Goal: Task Accomplishment & Management: Manage account settings

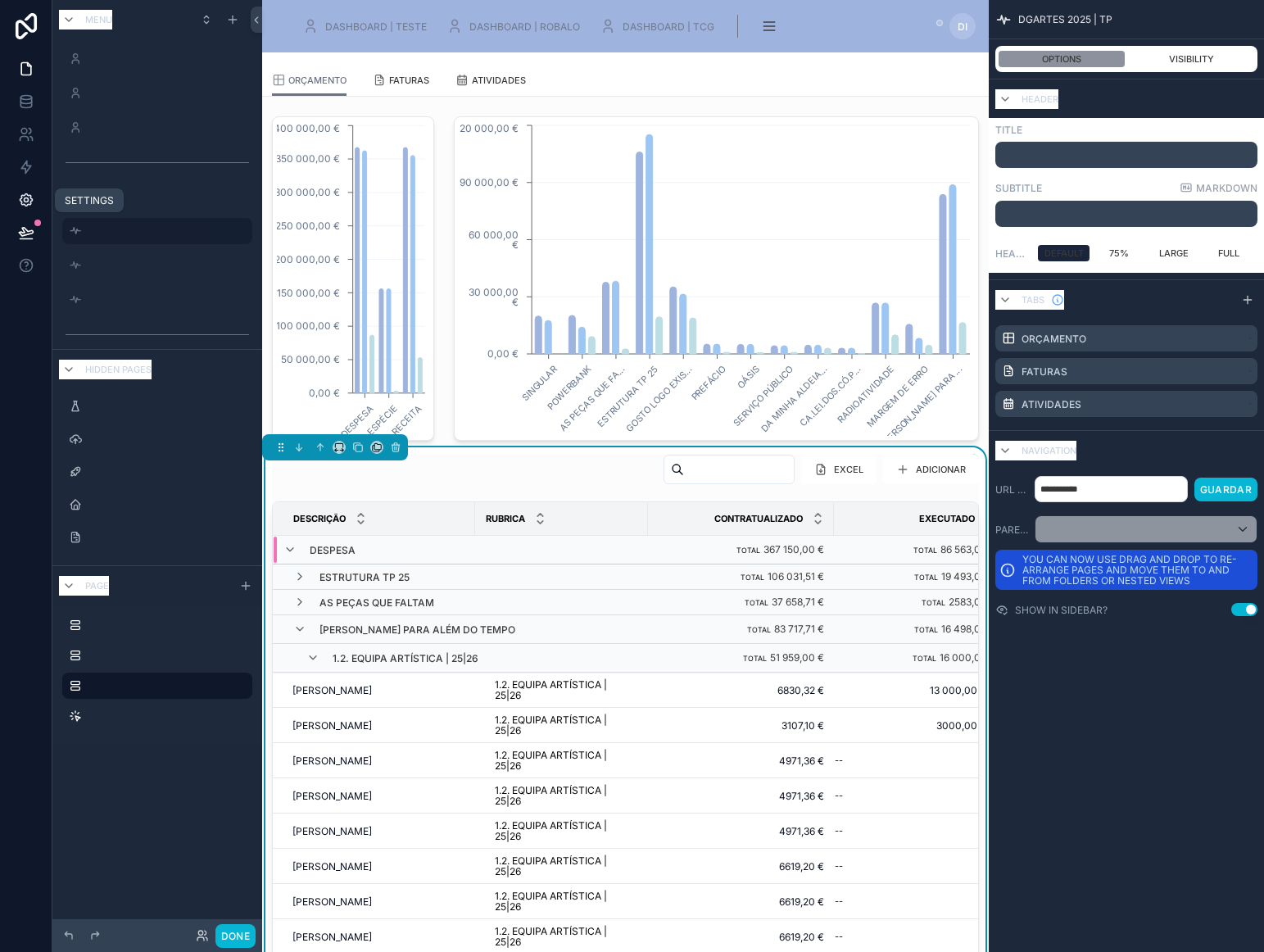
click at [24, 200] on icon at bounding box center [26, 200] width 16 height 16
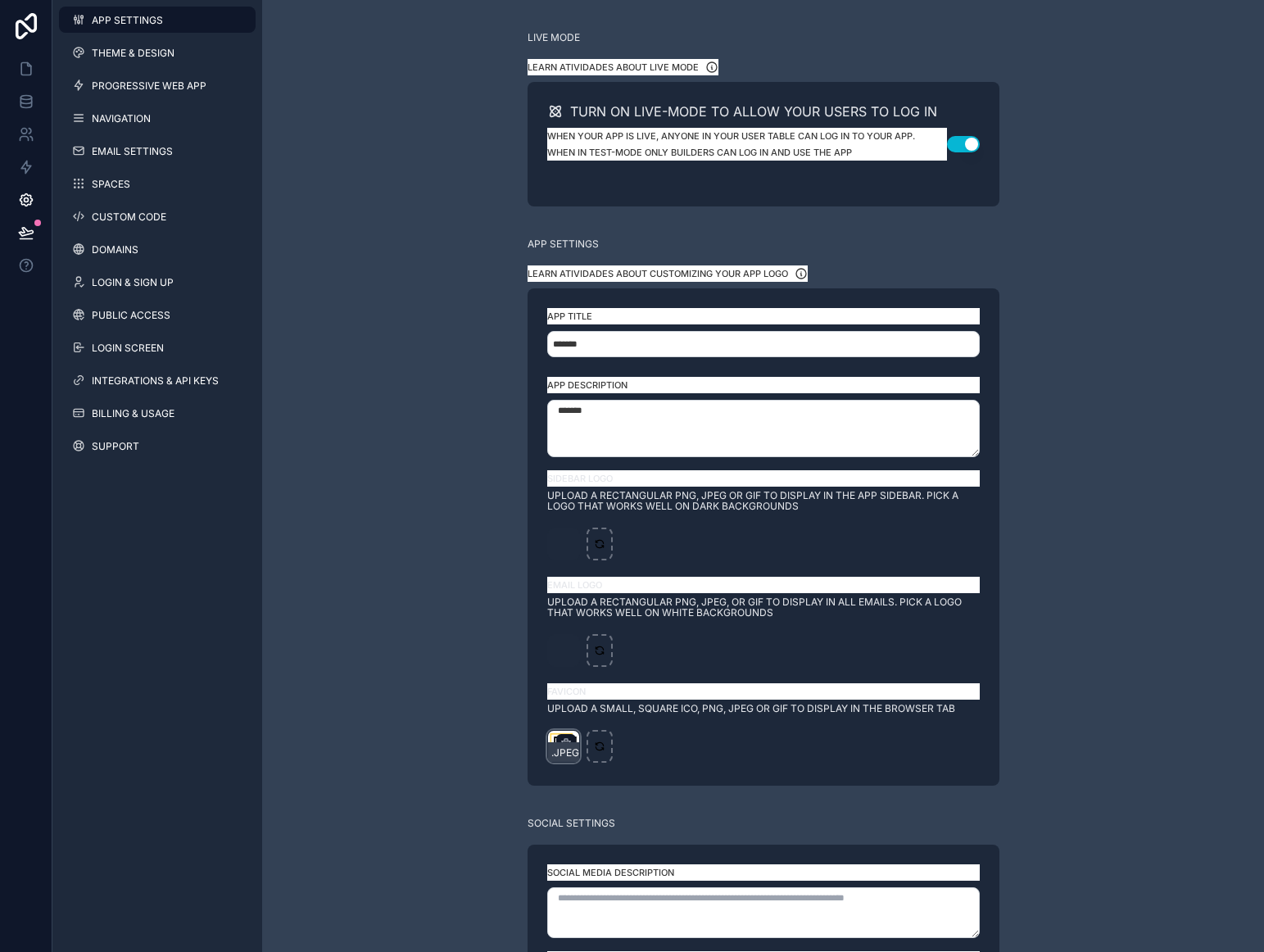
click at [555, 733] on div "cropped-logdeinalbranco .jpeg" at bounding box center [564, 746] width 32 height 32
